Goal: Connect with others: Connect with others

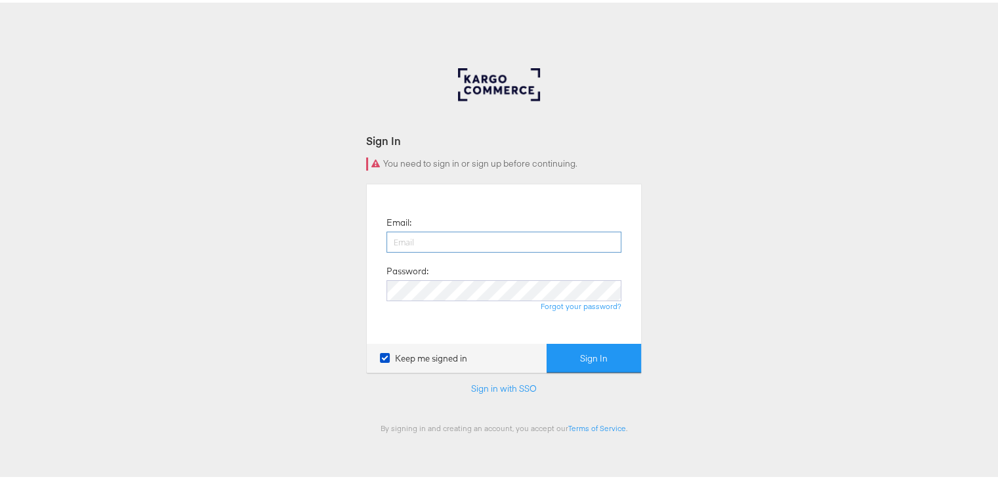
click at [413, 242] on input "email" at bounding box center [503, 239] width 235 height 21
type input "[EMAIL_ADDRESS][DOMAIN_NAME]"
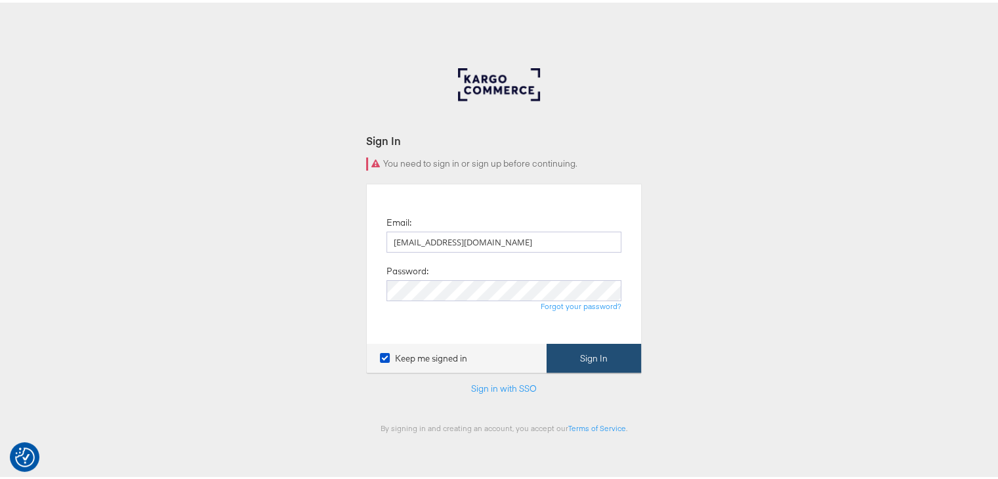
click at [603, 363] on button "Sign In" at bounding box center [594, 356] width 94 height 30
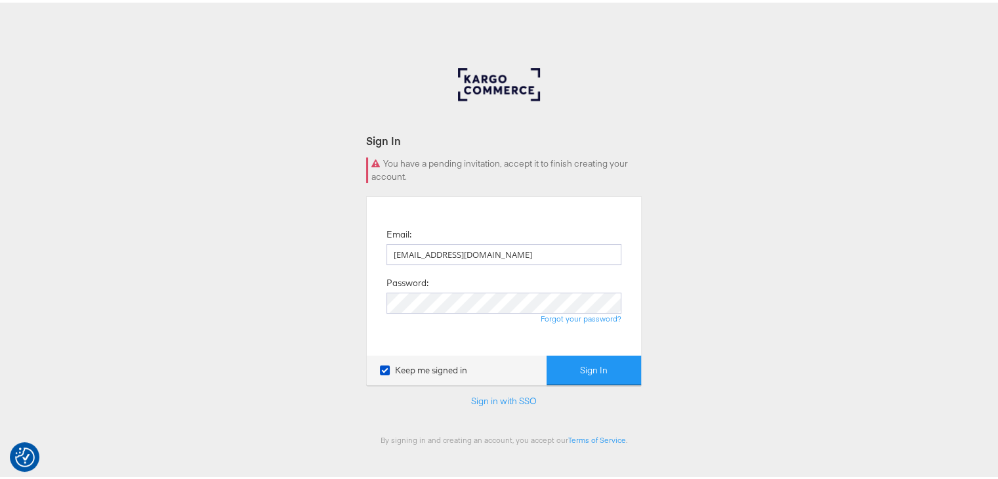
click at [379, 163] on div "You have a pending invitation, accept it to finish creating your account." at bounding box center [504, 167] width 276 height 25
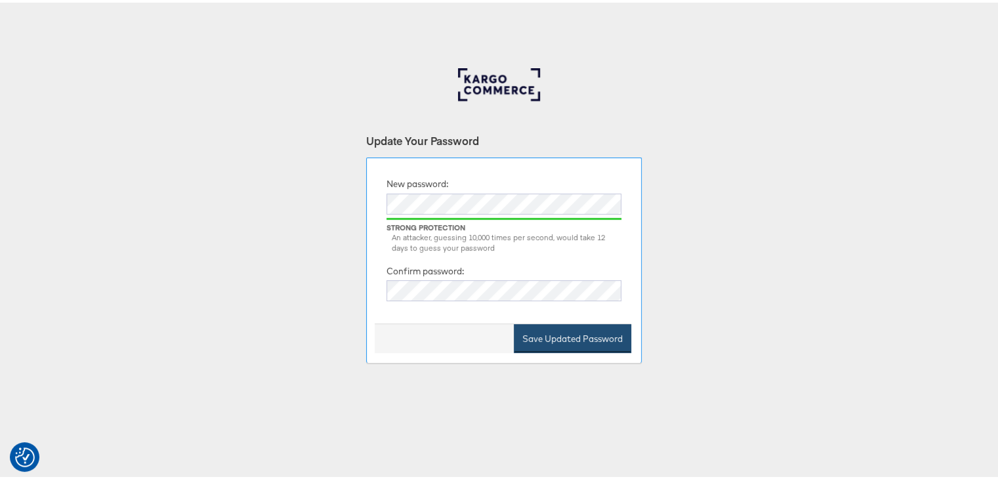
click at [571, 329] on button "Save Updated Password" at bounding box center [572, 336] width 117 height 30
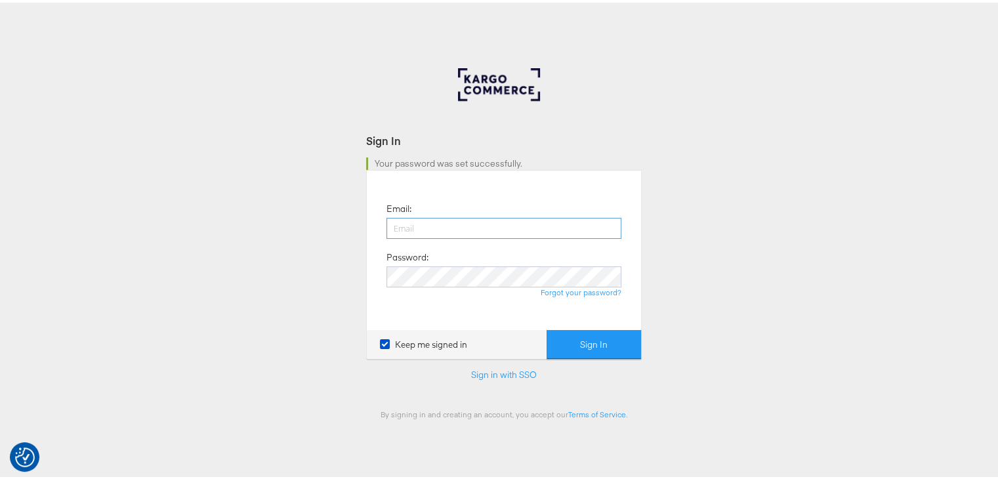
click at [439, 225] on input "email" at bounding box center [503, 225] width 235 height 21
type input "[EMAIL_ADDRESS][DOMAIN_NAME]"
click at [585, 339] on button "Sign In" at bounding box center [594, 342] width 94 height 30
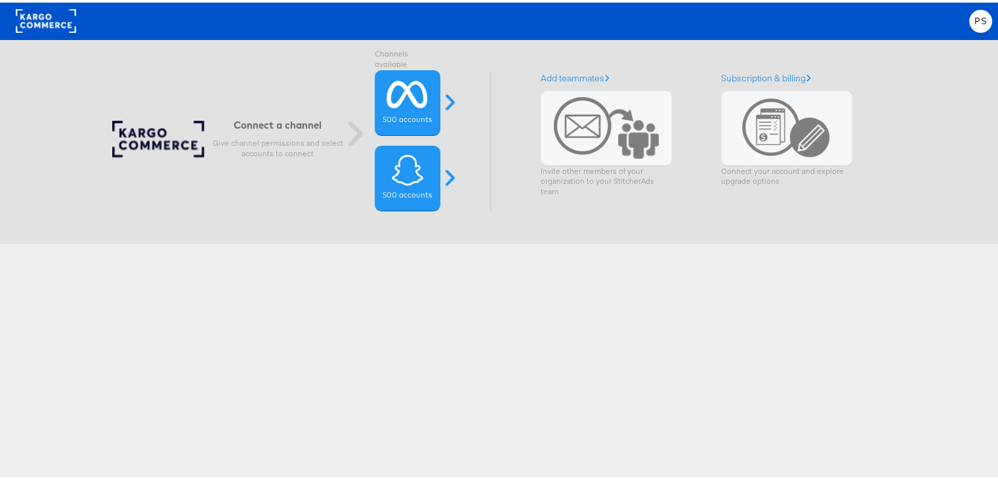
click at [43, 19] on rect at bounding box center [46, 19] width 60 height 24
click at [449, 98] on span at bounding box center [452, 99] width 33 height 21
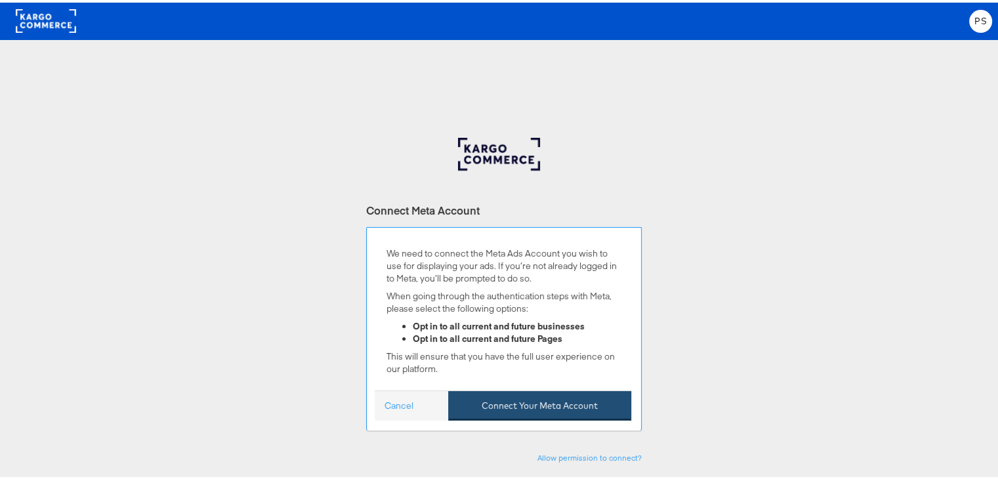
click at [513, 398] on button "Connect Your Meta Account" at bounding box center [539, 403] width 183 height 30
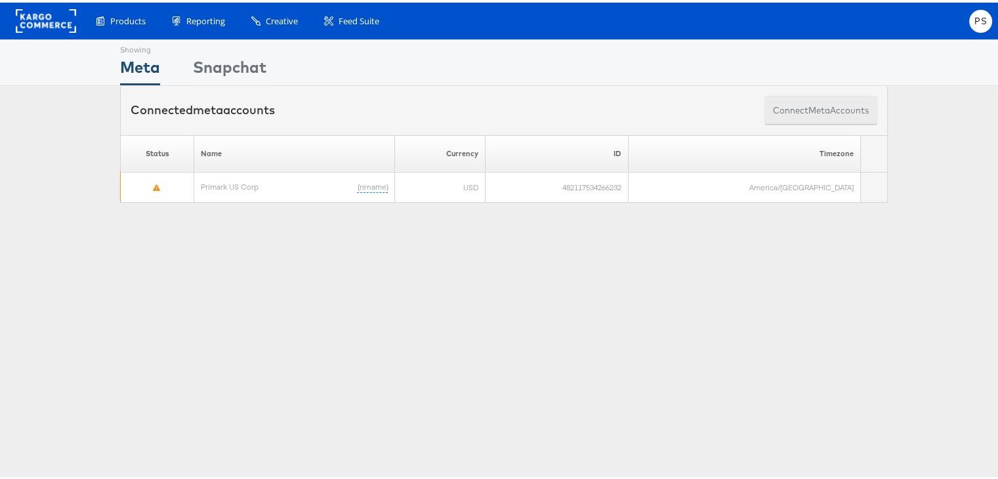
click at [791, 104] on button "Connect meta Accounts" at bounding box center [820, 108] width 113 height 30
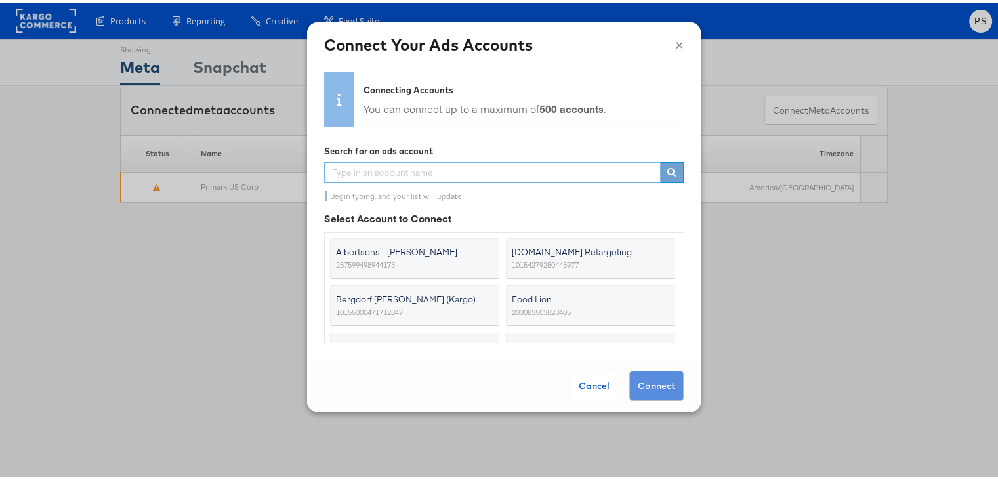
click at [379, 169] on input "text" at bounding box center [492, 169] width 337 height 21
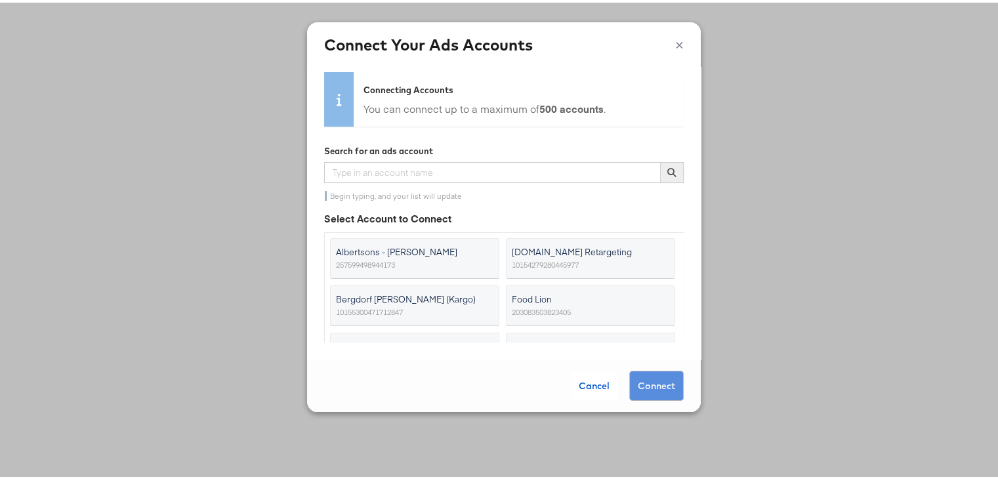
click at [232, 295] on div "× Connect Your Ads Accounts Connecting Accounts You can connect up to a maximum…" at bounding box center [504, 239] width 1008 height 479
